Goal: Information Seeking & Learning: Learn about a topic

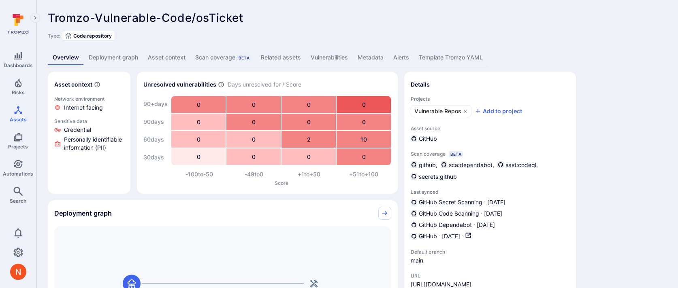
click at [222, 19] on span "Tromzo-Vulnerable-Code/osTicket" at bounding box center [146, 18] width 196 height 14
copy span "osTicket"
click at [327, 61] on link "Vulnerabilities" at bounding box center [329, 57] width 47 height 15
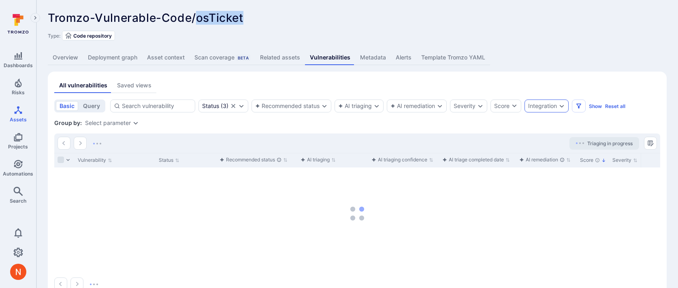
click at [543, 104] on div "Integration" at bounding box center [542, 106] width 29 height 6
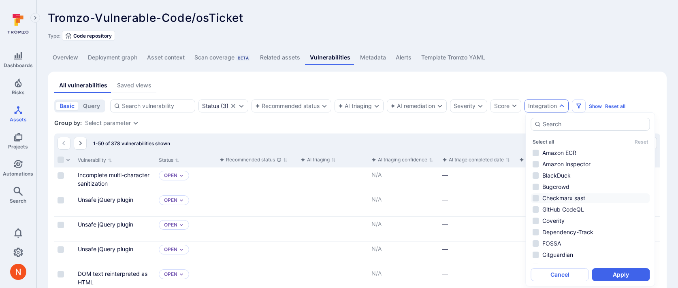
click at [562, 202] on li "Checkmarx sast" at bounding box center [590, 199] width 119 height 10
click at [627, 267] on div "Select all Reset Amazon ECR Amazon Inspector BlackDuck Bugcrowd Checkmarx sast …" at bounding box center [590, 200] width 119 height 164
click at [626, 272] on button "Apply" at bounding box center [621, 274] width 58 height 13
